Goal: Information Seeking & Learning: Learn about a topic

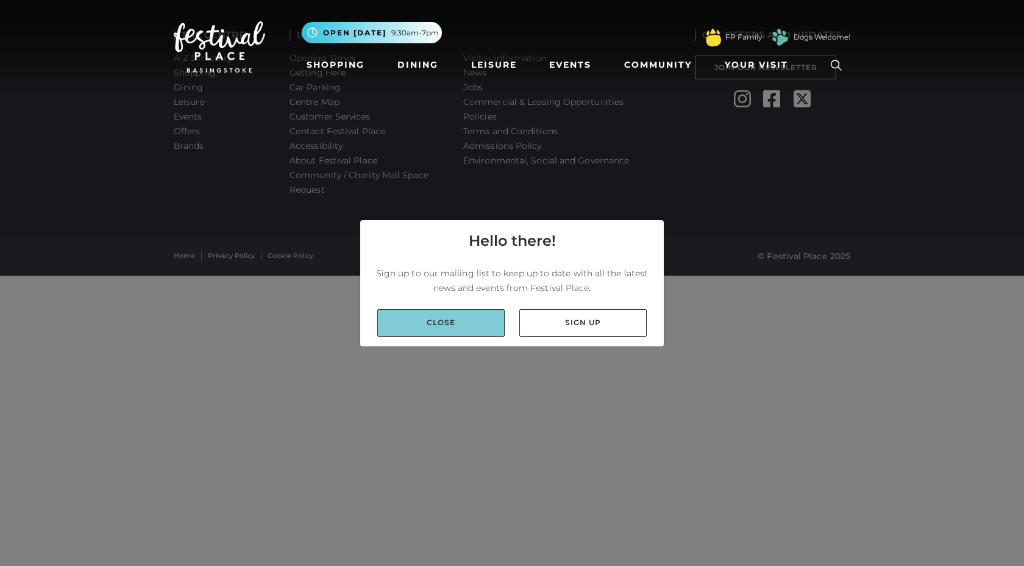
click at [432, 317] on link "Close" at bounding box center [440, 322] width 127 height 27
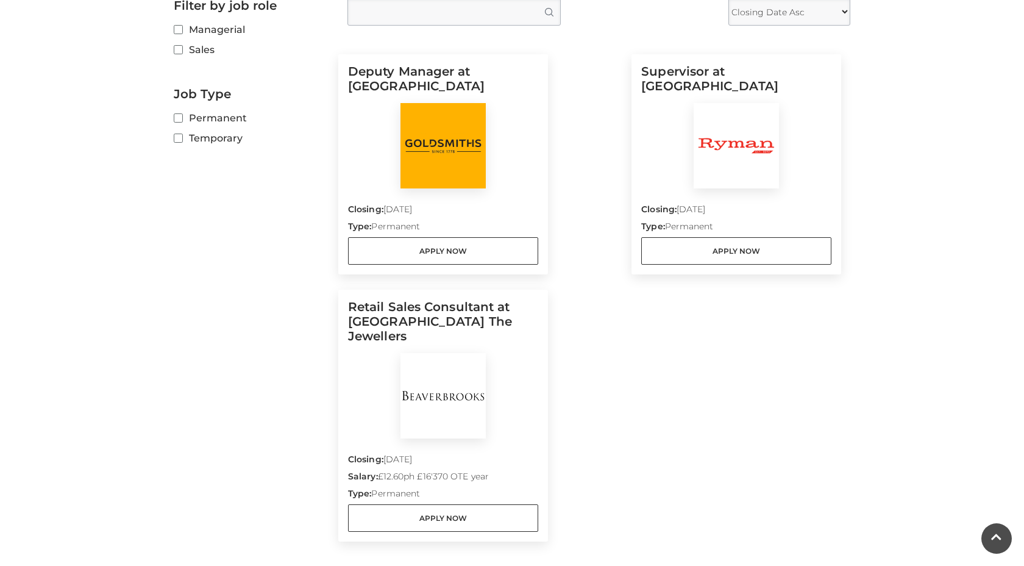
scroll to position [353, 0]
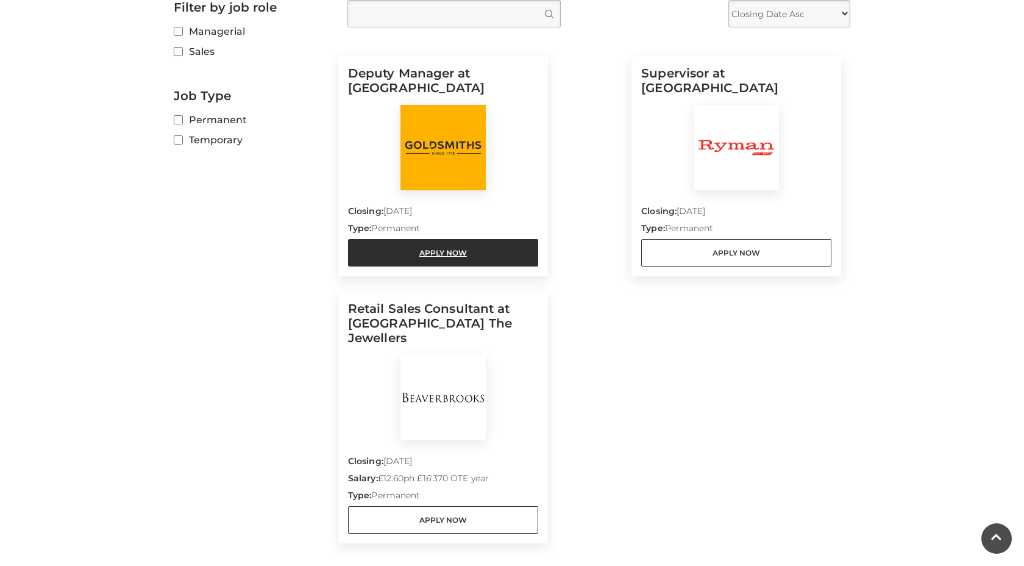
click at [473, 246] on link "Apply Now" at bounding box center [443, 252] width 190 height 27
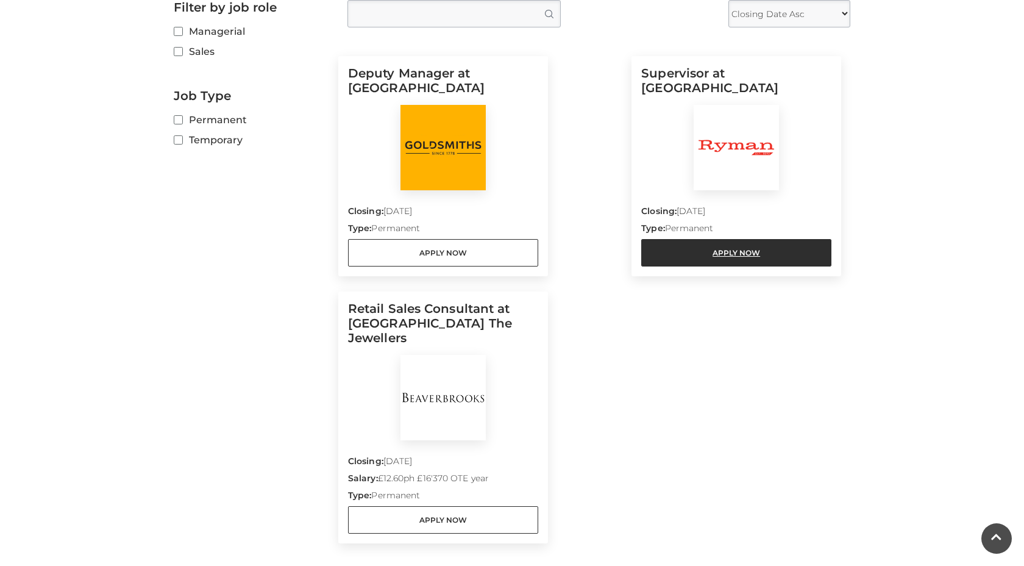
click at [678, 253] on link "Apply Now" at bounding box center [736, 252] width 190 height 27
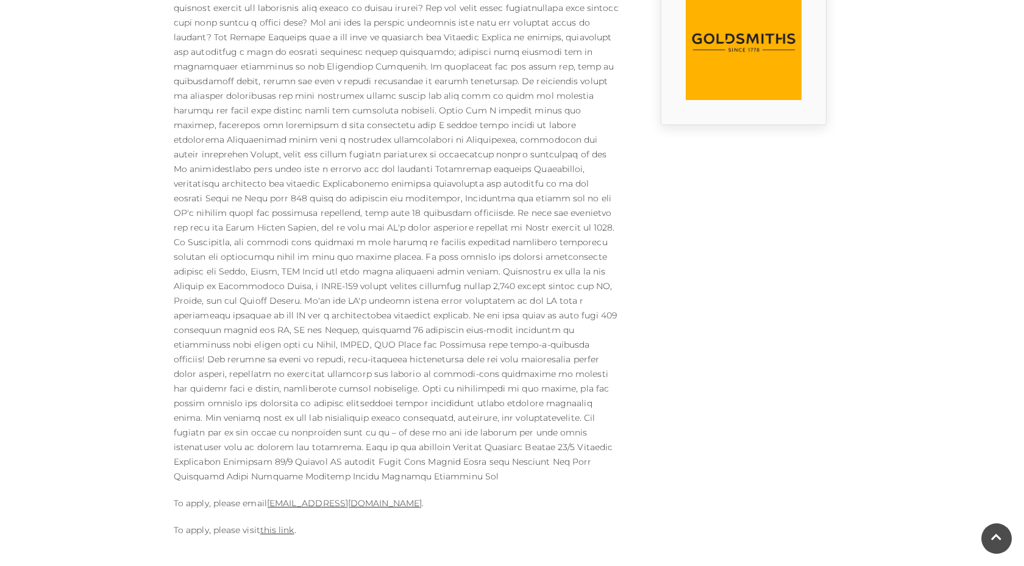
scroll to position [725, 0]
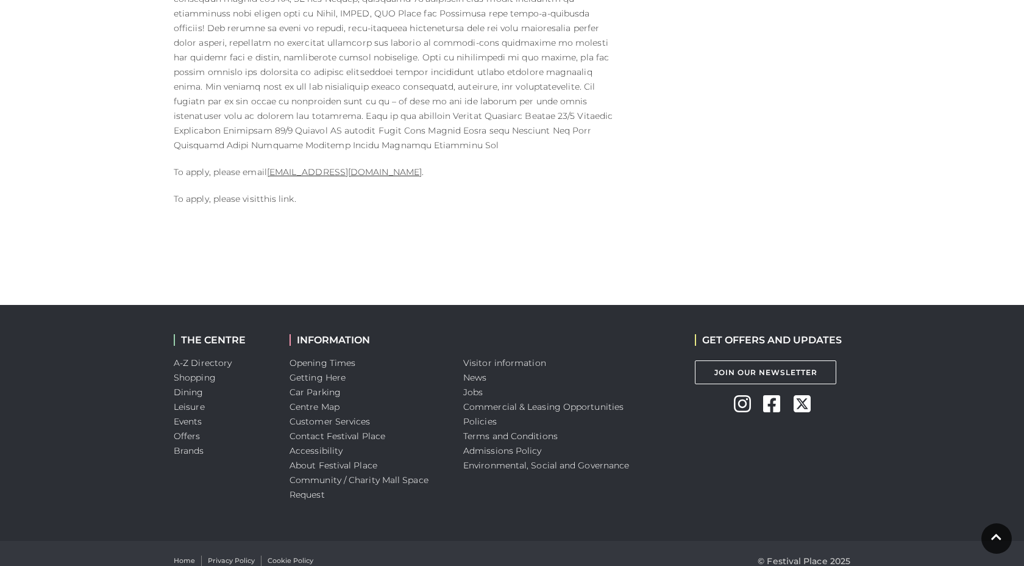
click at [274, 193] on link "this link" at bounding box center [277, 198] width 34 height 11
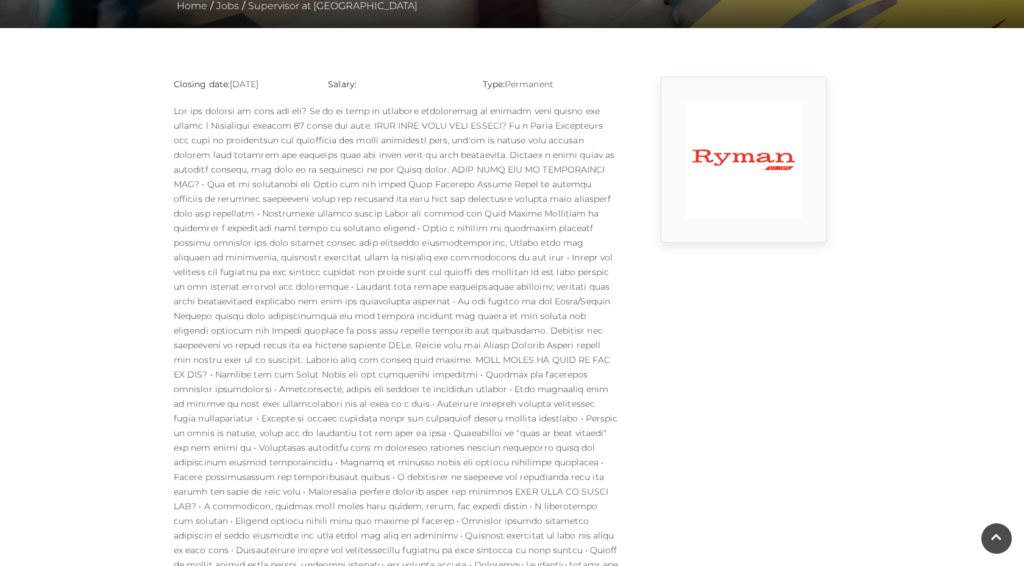
scroll to position [131, 0]
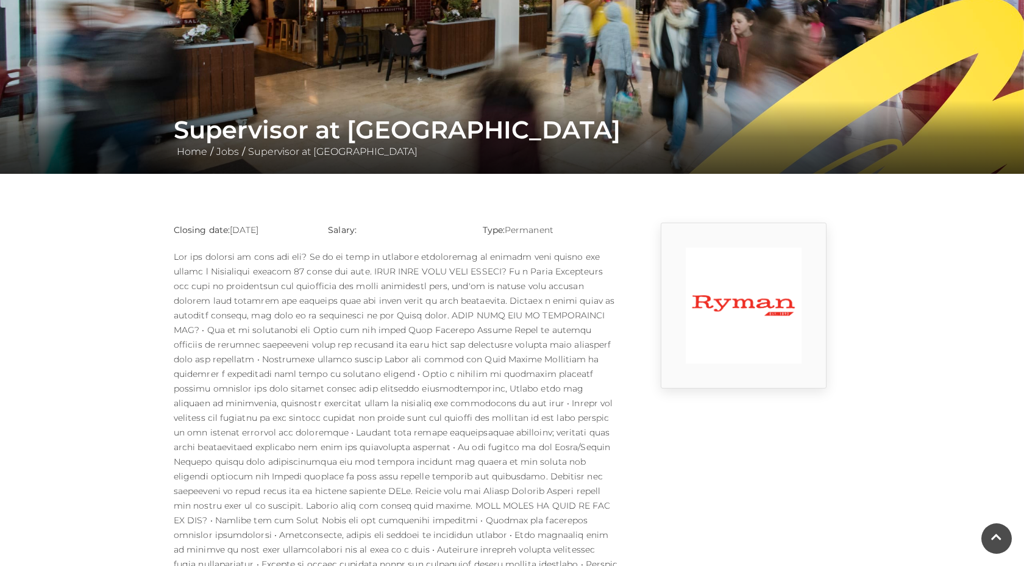
click at [328, 235] on strong "Salary:" at bounding box center [342, 229] width 29 height 11
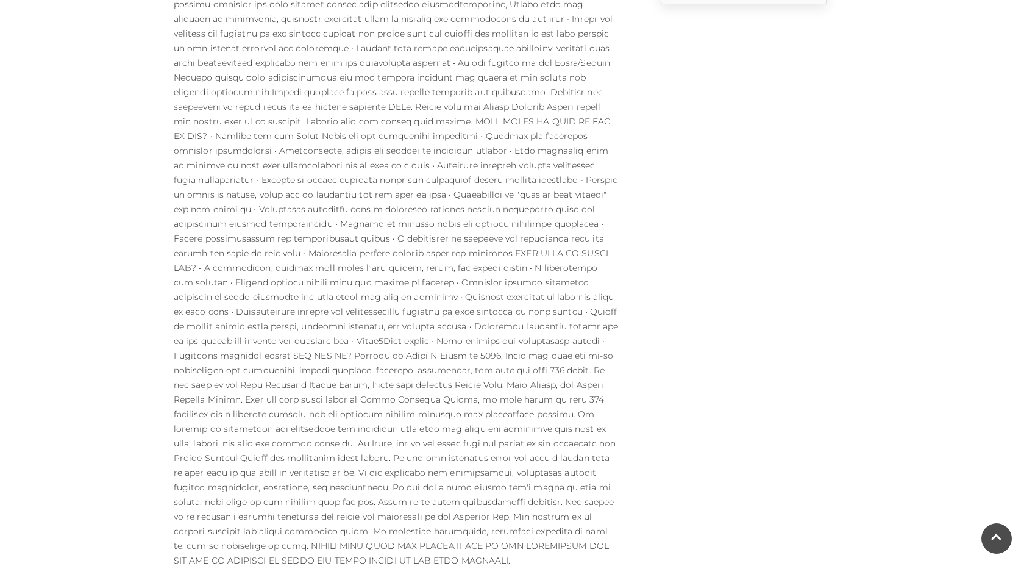
scroll to position [903, 0]
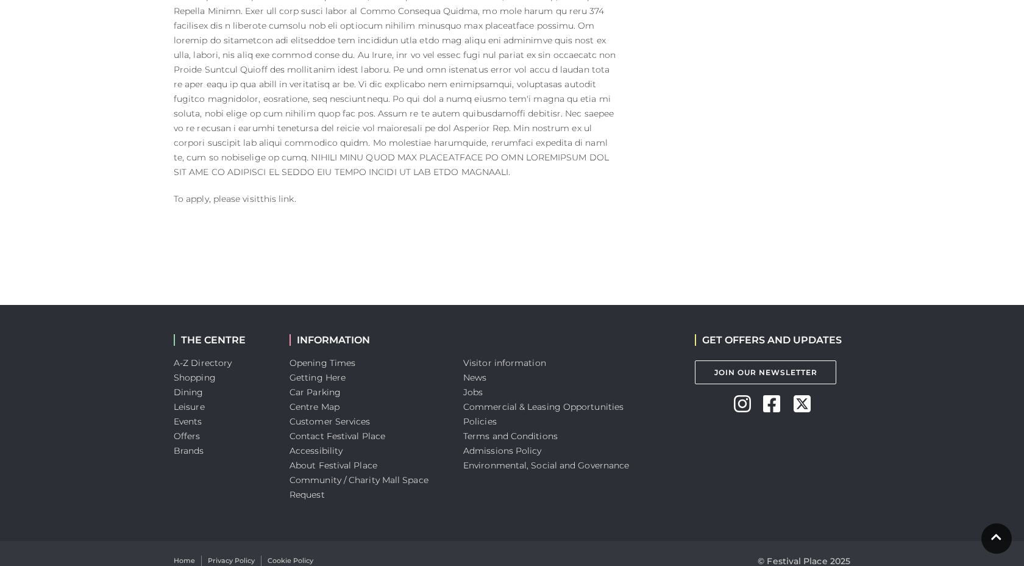
click at [277, 193] on link "this link" at bounding box center [277, 198] width 34 height 11
